Goal: Transaction & Acquisition: Purchase product/service

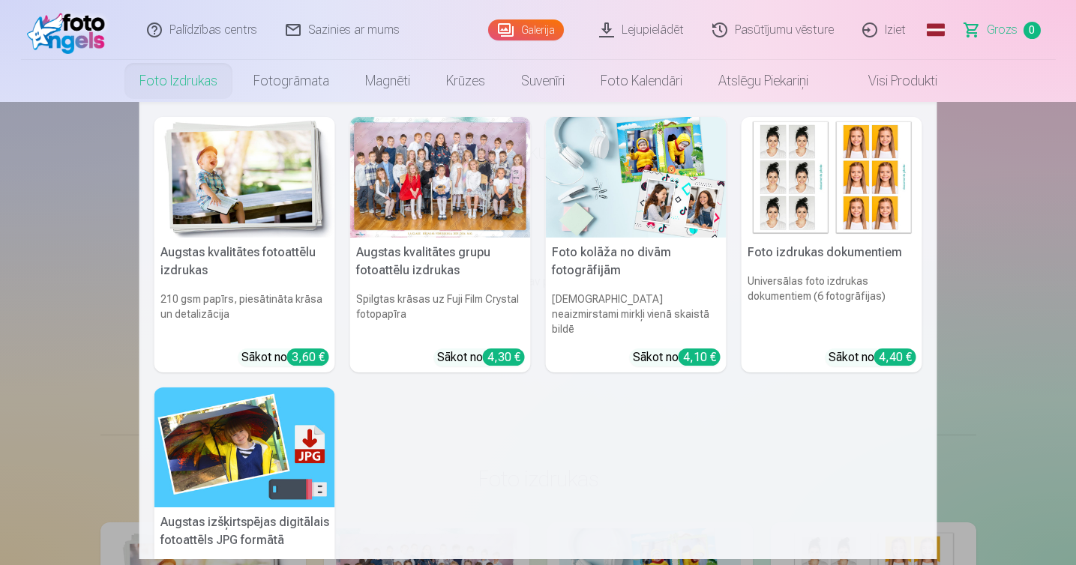
click at [169, 77] on link "Foto izdrukas" at bounding box center [178, 81] width 114 height 42
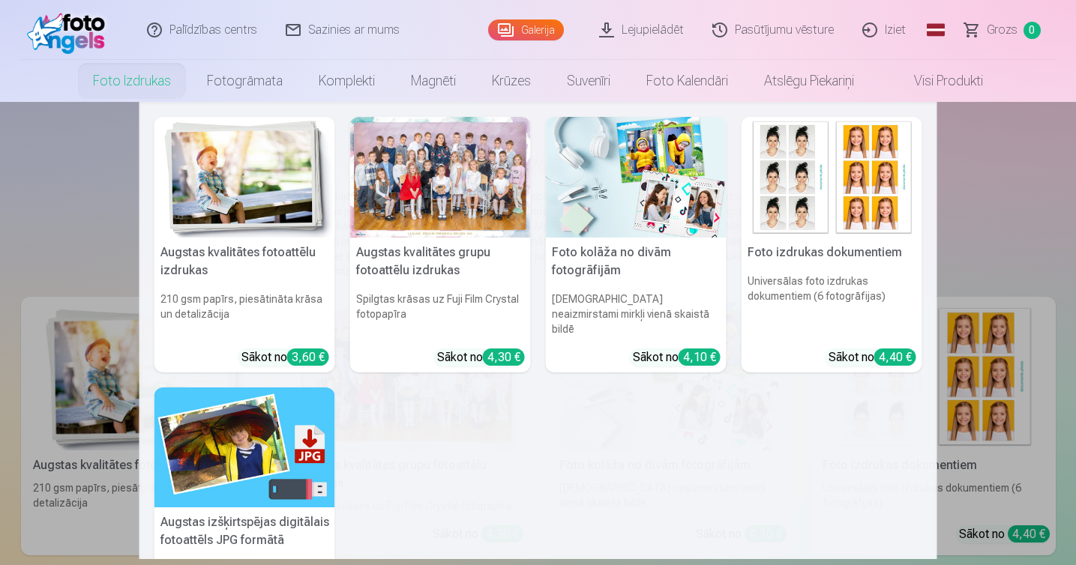
click at [456, 227] on div at bounding box center [440, 177] width 181 height 121
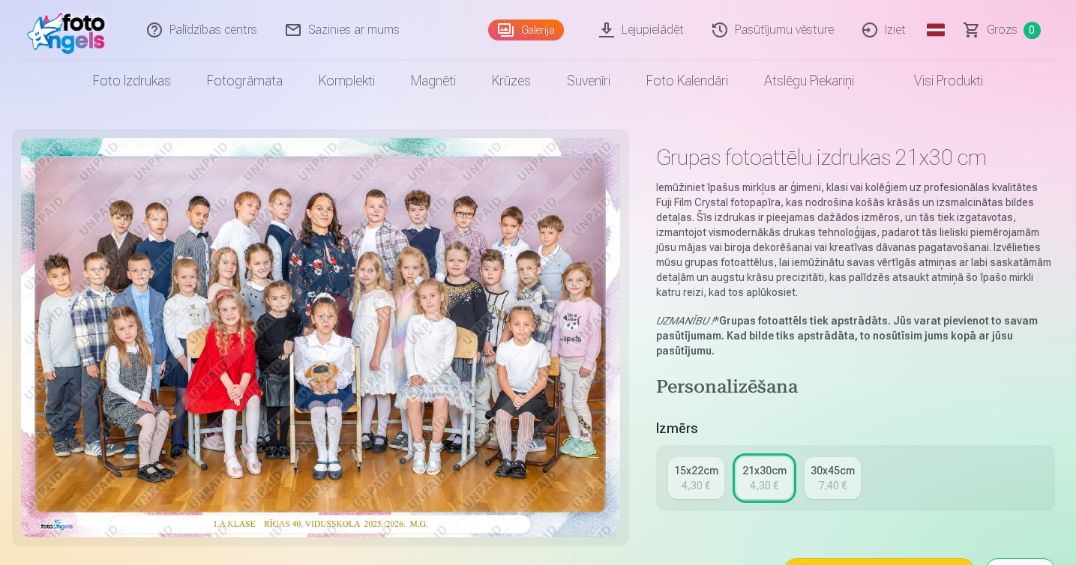
click at [244, 226] on img at bounding box center [320, 338] width 599 height 400
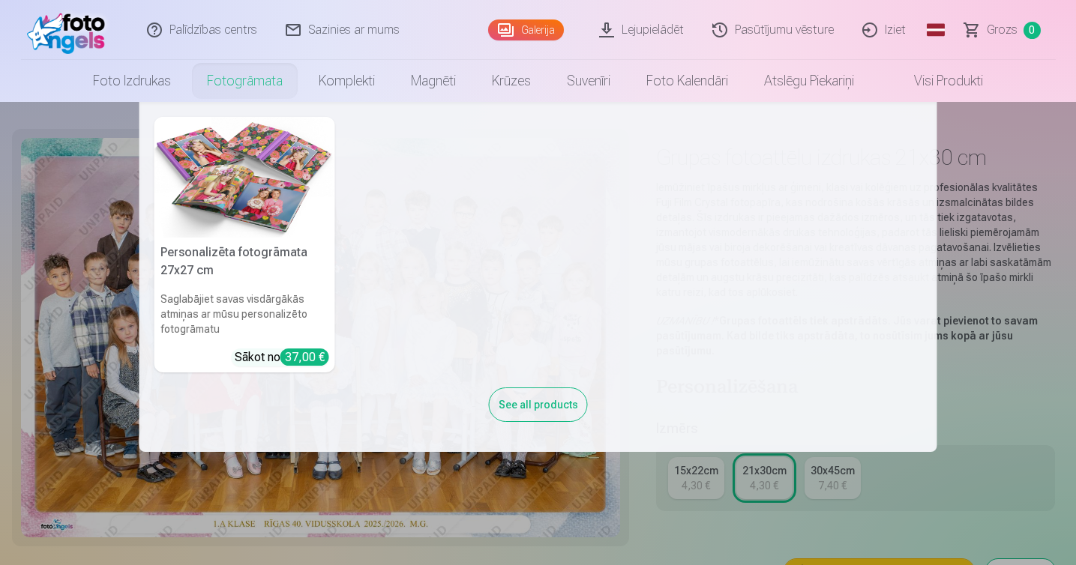
click at [67, 212] on nav "Personalizēta fotogrāmata 27x27 cm Saglabājiet savas visdārgākās atmiņas ar mūs…" at bounding box center [538, 277] width 1076 height 350
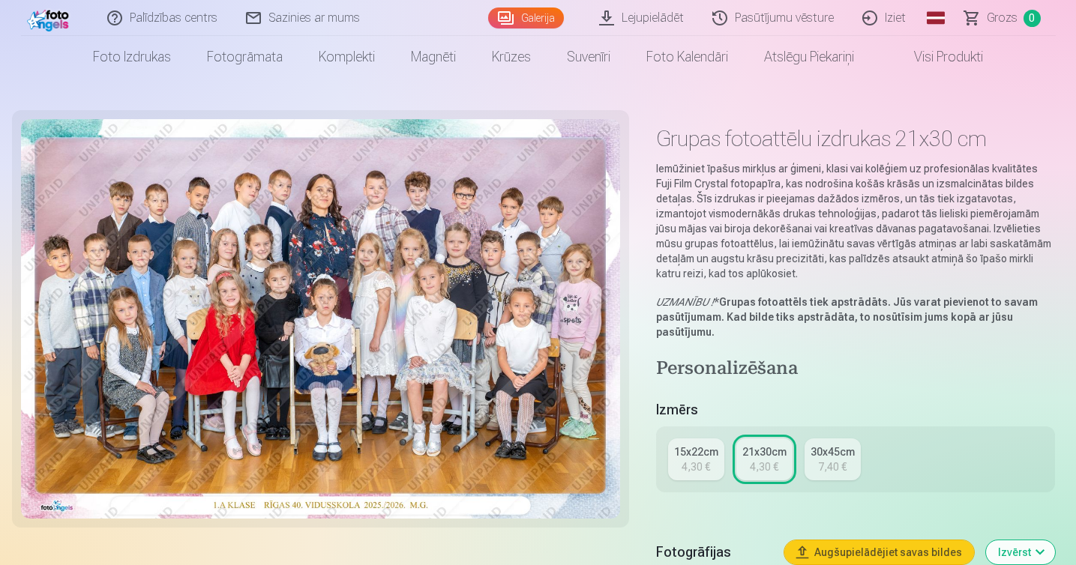
scroll to position [32, 0]
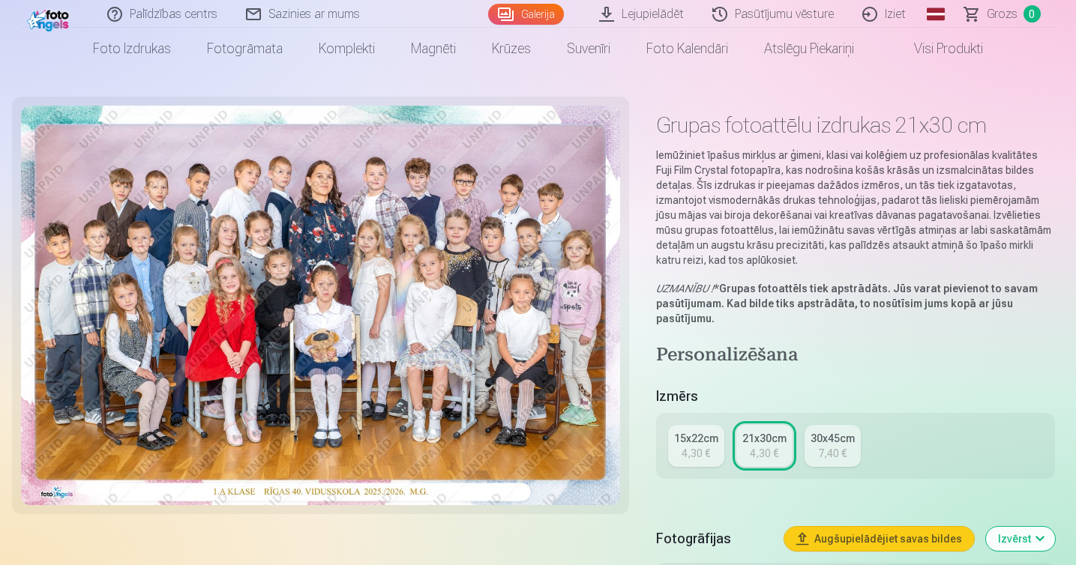
click at [132, 274] on img at bounding box center [320, 306] width 599 height 400
click at [367, 178] on img at bounding box center [320, 306] width 599 height 400
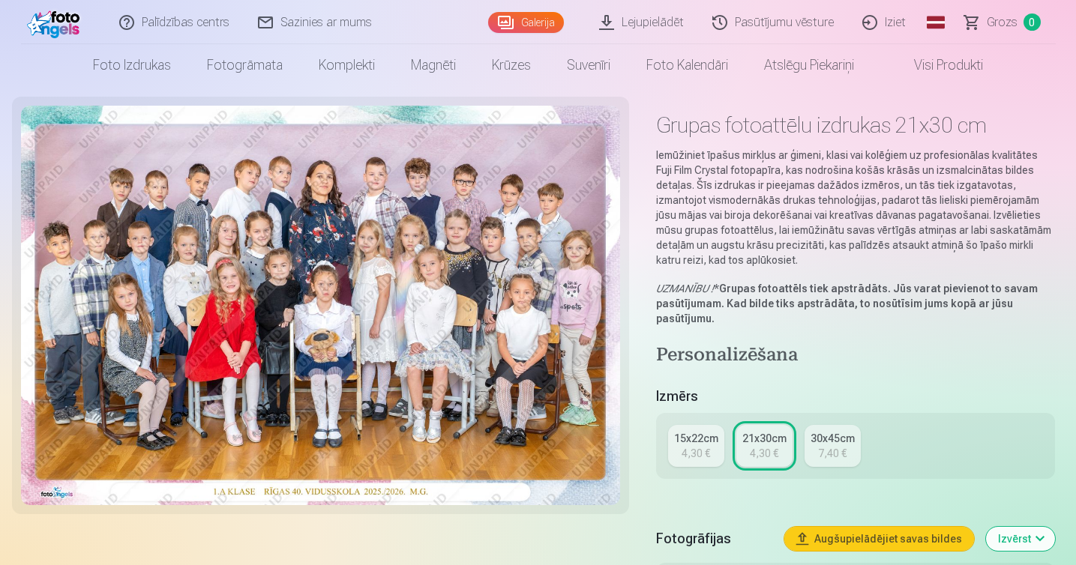
scroll to position [0, 0]
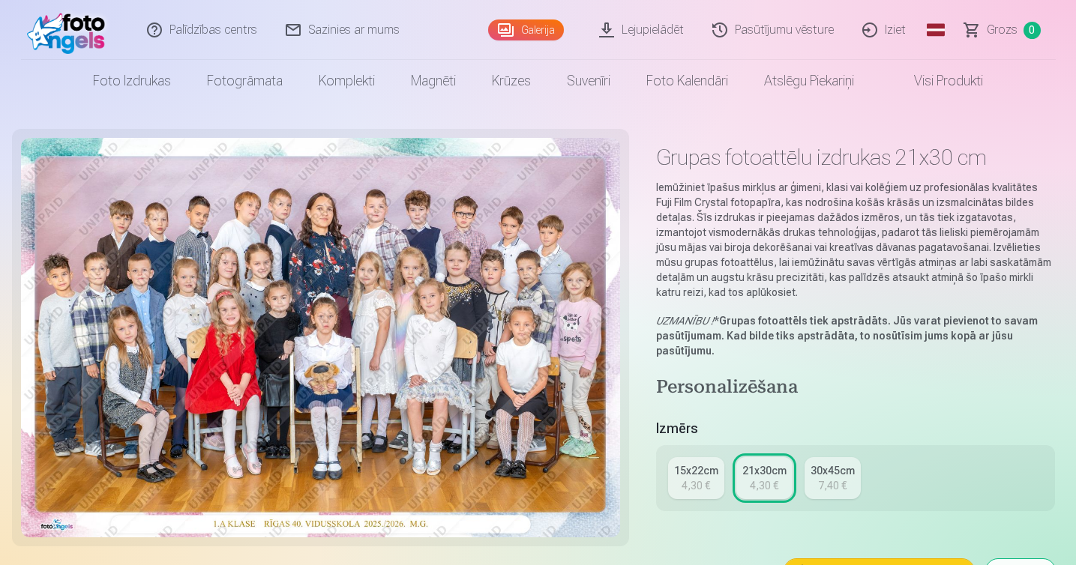
click at [45, 384] on img at bounding box center [320, 338] width 599 height 400
click at [509, 229] on img at bounding box center [320, 338] width 599 height 400
